Goal: Transaction & Acquisition: Book appointment/travel/reservation

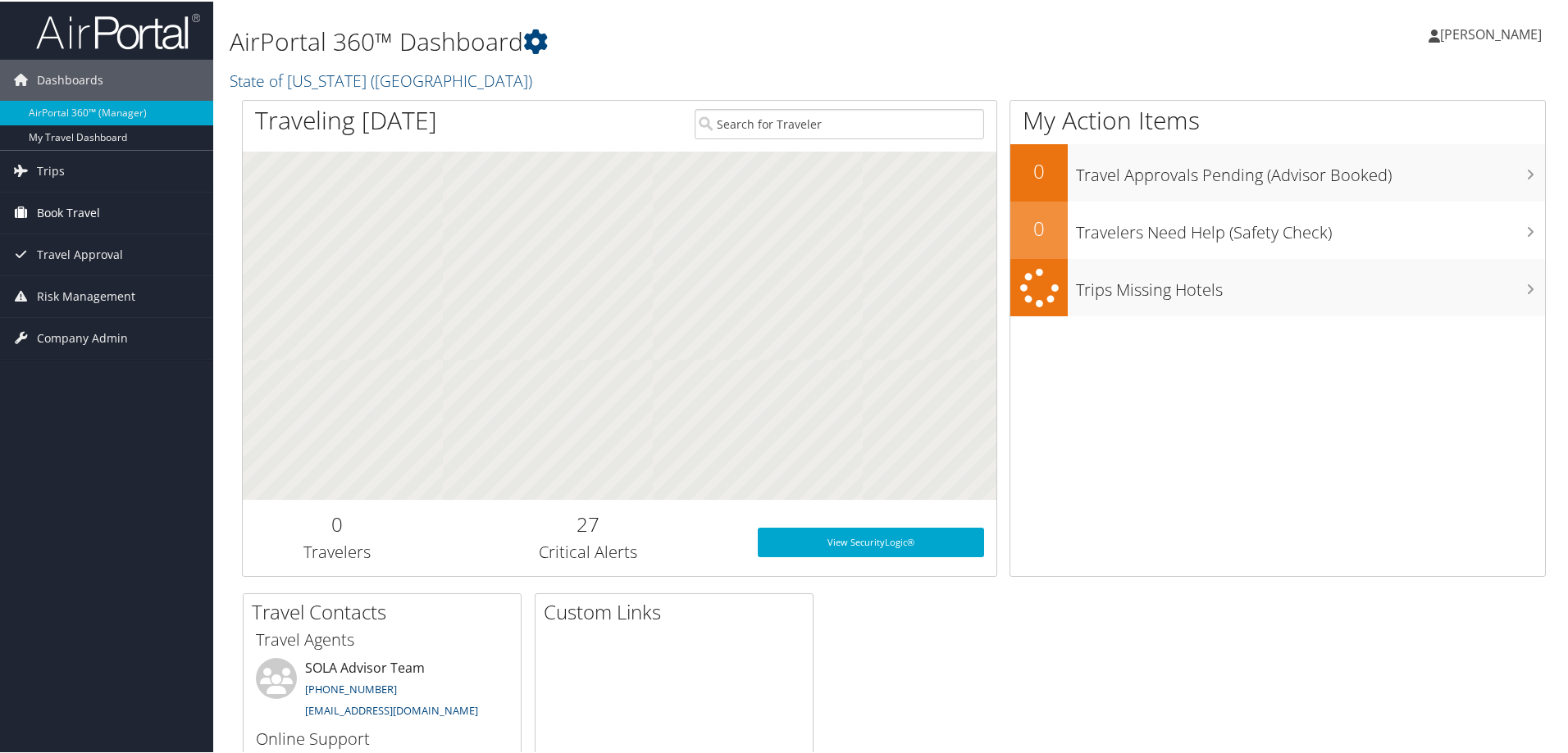
click at [64, 211] on span "Book Travel" at bounding box center [68, 212] width 63 height 41
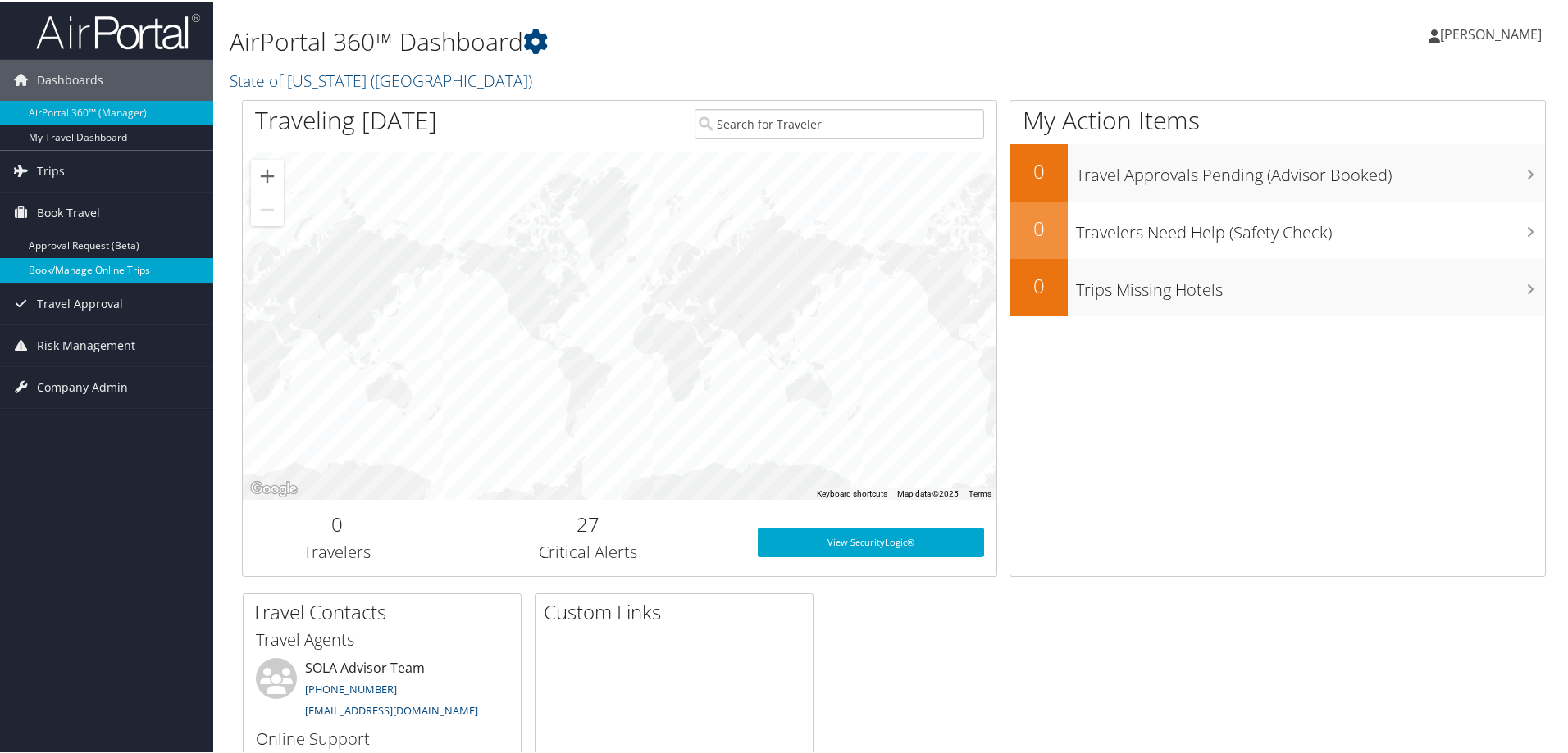
click at [63, 265] on link "Book/Manage Online Trips" at bounding box center [106, 269] width 214 height 25
